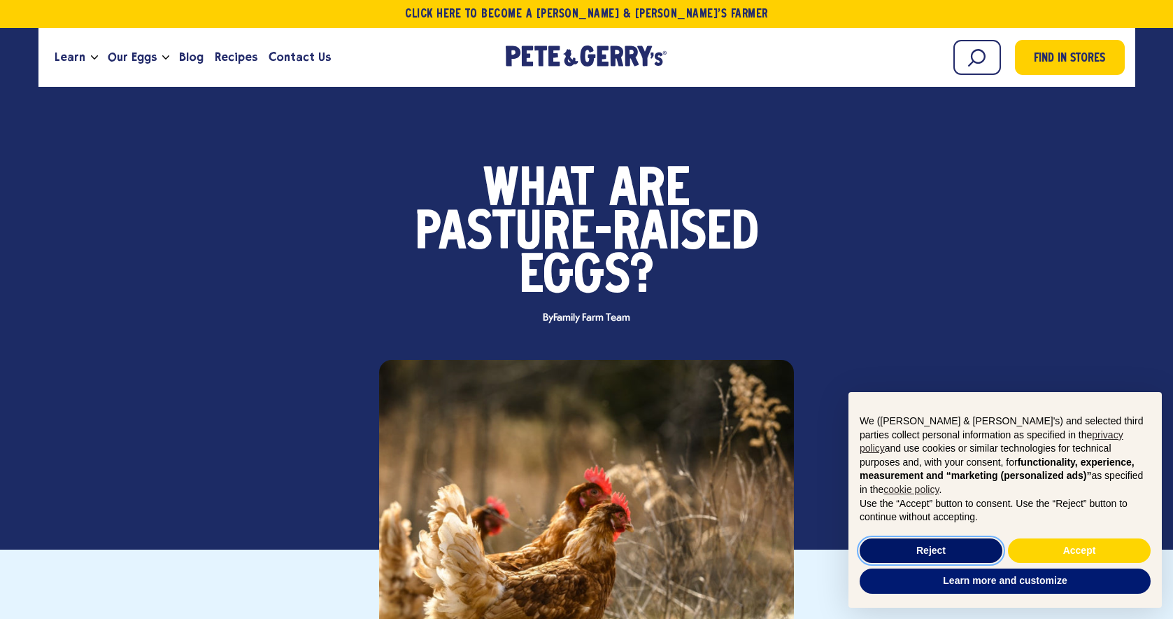
click at [959, 545] on button "Reject" at bounding box center [931, 550] width 143 height 25
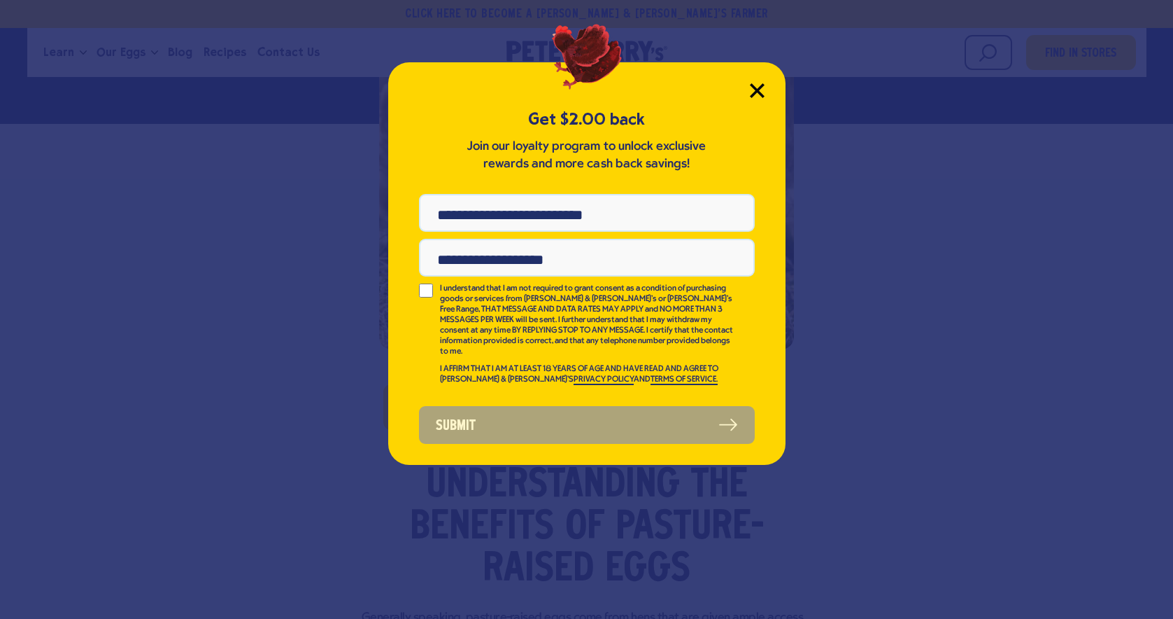
click at [759, 93] on icon "Close Modal" at bounding box center [757, 90] width 13 height 13
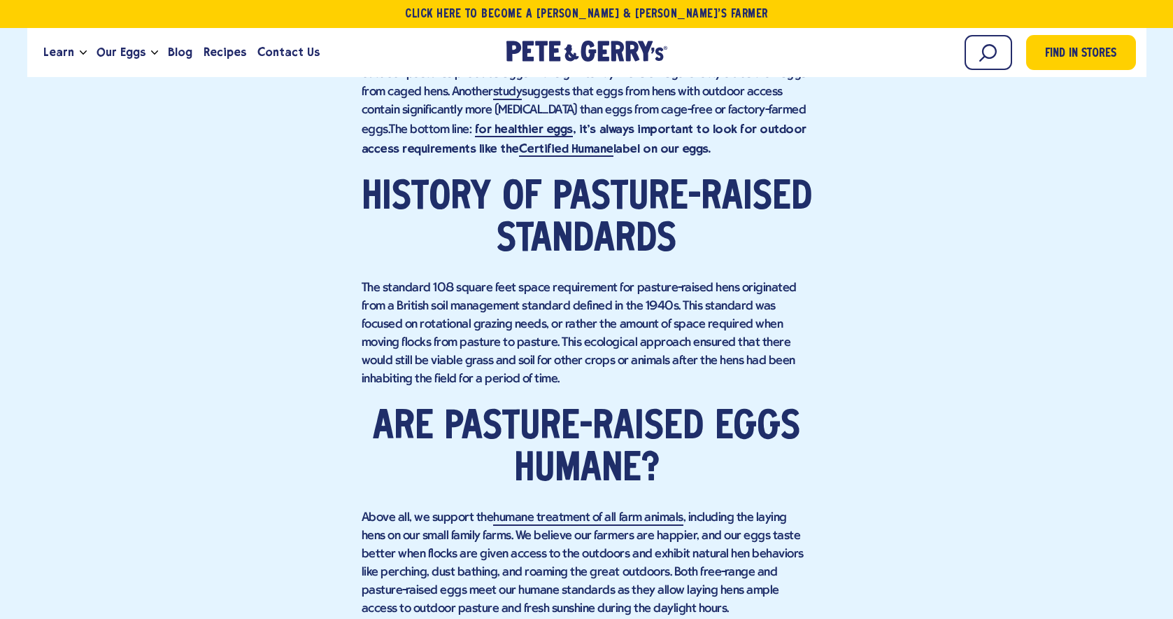
scroll to position [1260, 0]
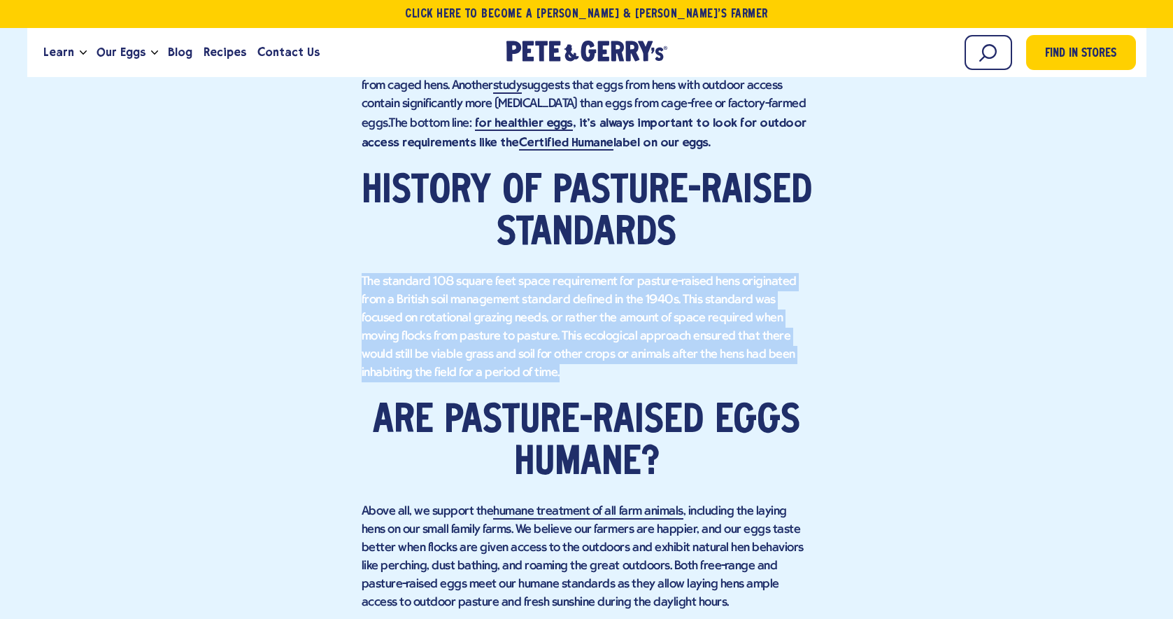
drag, startPoint x: 358, startPoint y: 277, endPoint x: 467, endPoint y: 378, distance: 148.6
copy p "The standard 108 square feet space requirement for pasture-raised hens originat…"
